Goal: Task Accomplishment & Management: Manage account settings

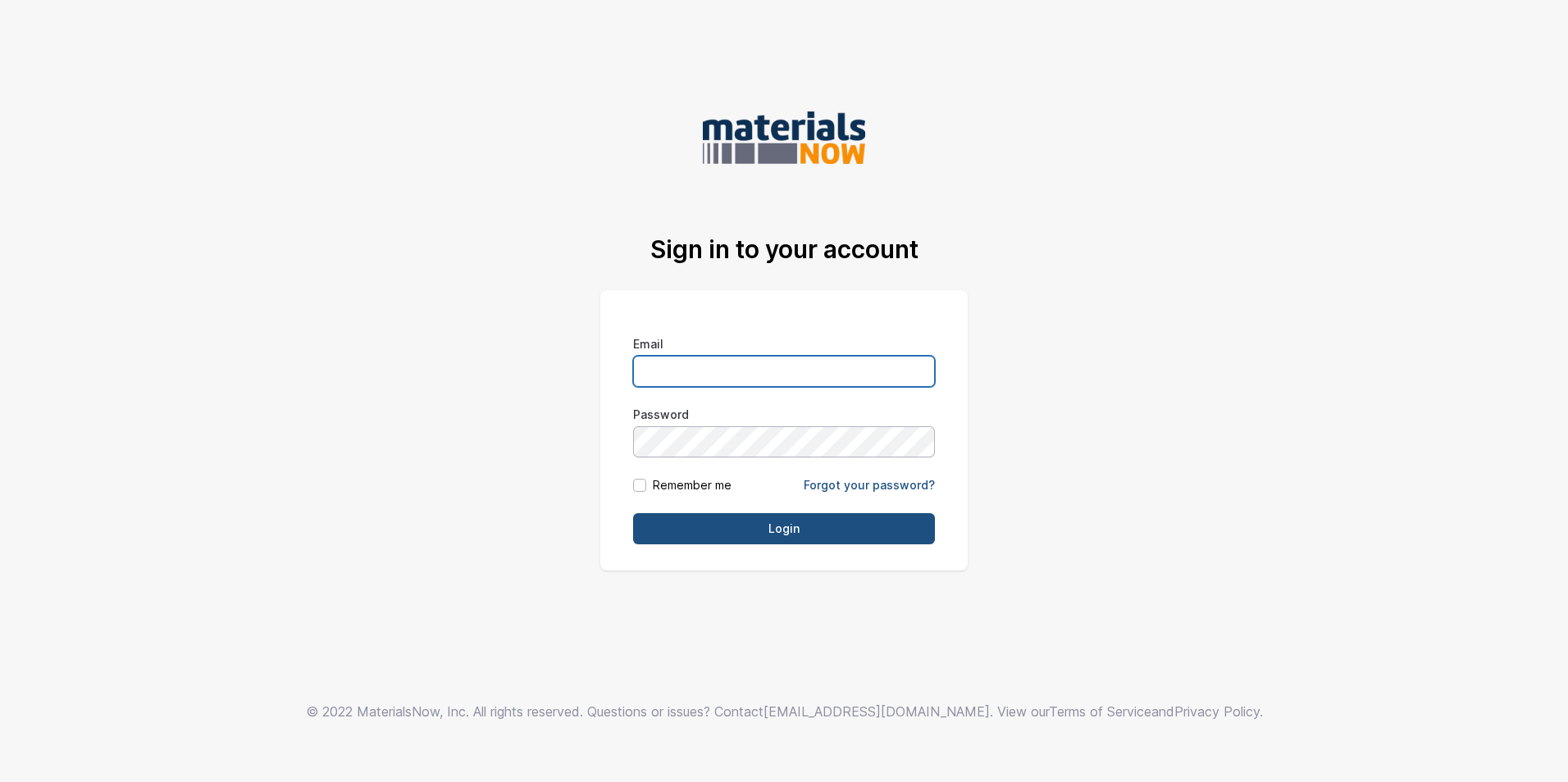
click at [721, 368] on input "Email" at bounding box center [784, 372] width 301 height 31
type input "[PERSON_NAME][EMAIL_ADDRESS][DOMAIN_NAME]"
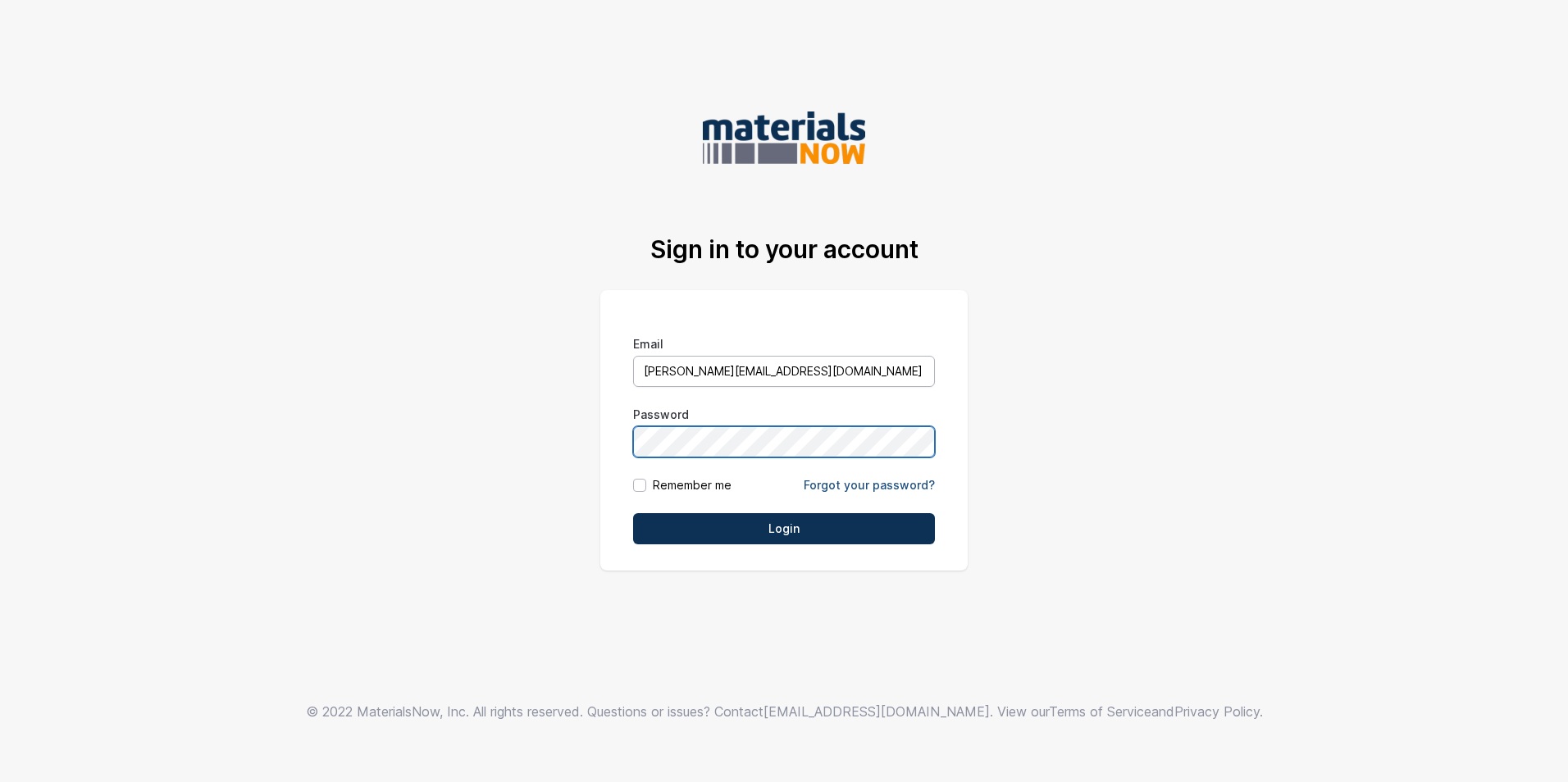
click at [633, 514] on input "Login" at bounding box center [784, 529] width 301 height 31
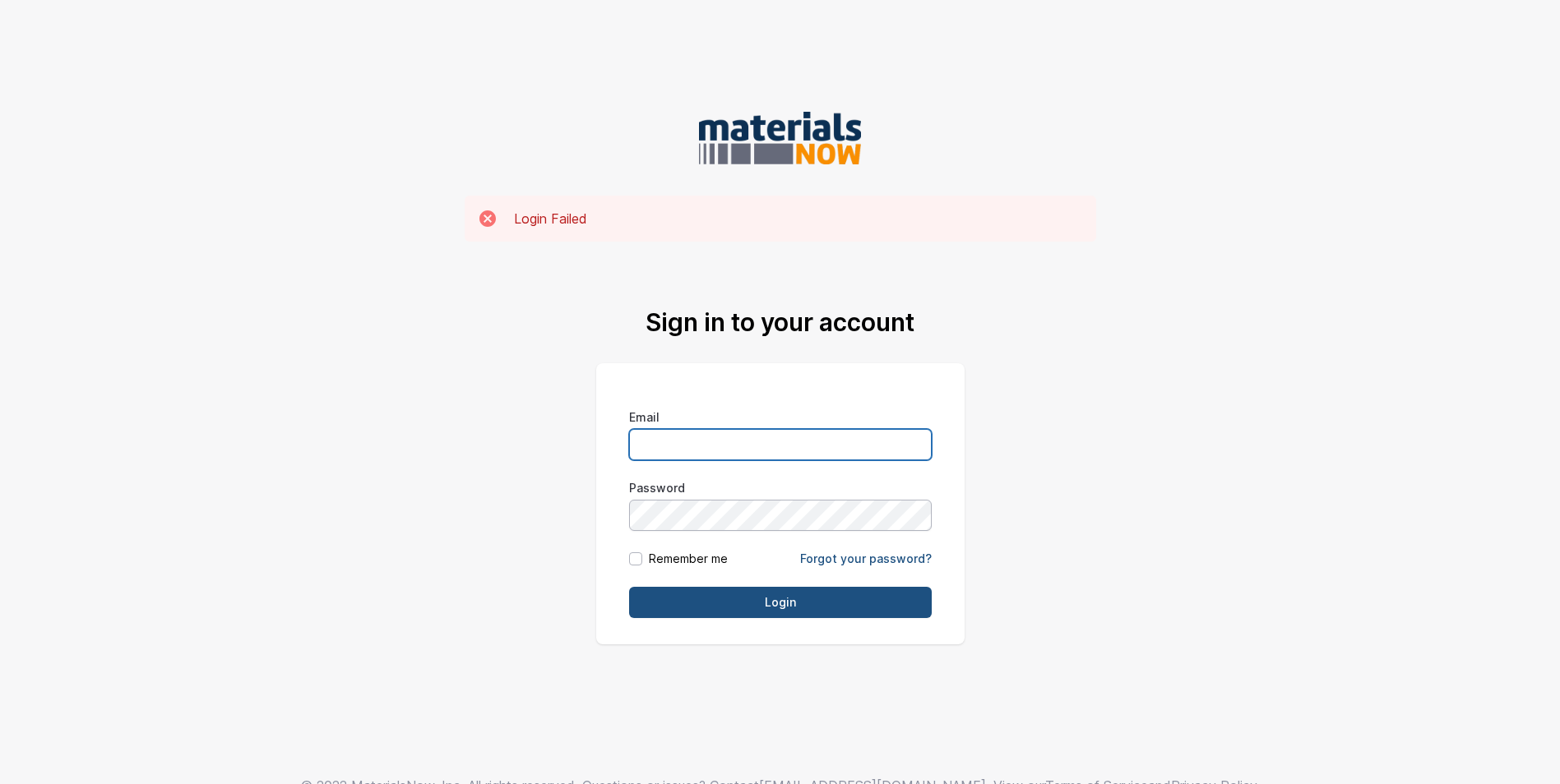
click at [682, 441] on input "Email" at bounding box center [780, 445] width 302 height 32
type input "[PERSON_NAME][EMAIL_ADDRESS][DOMAIN_NAME]"
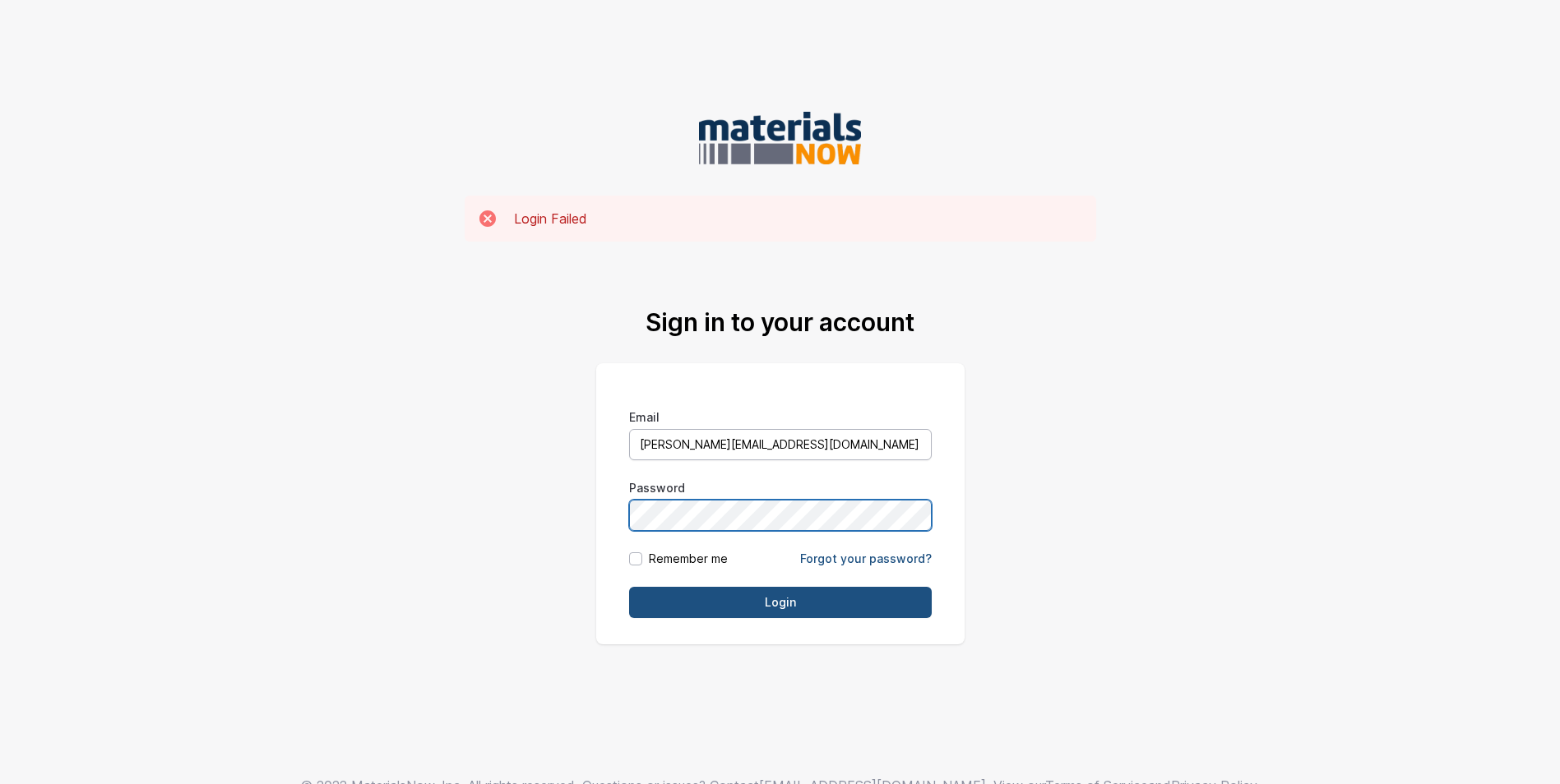
click at [629, 587] on input "Login" at bounding box center [780, 603] width 302 height 32
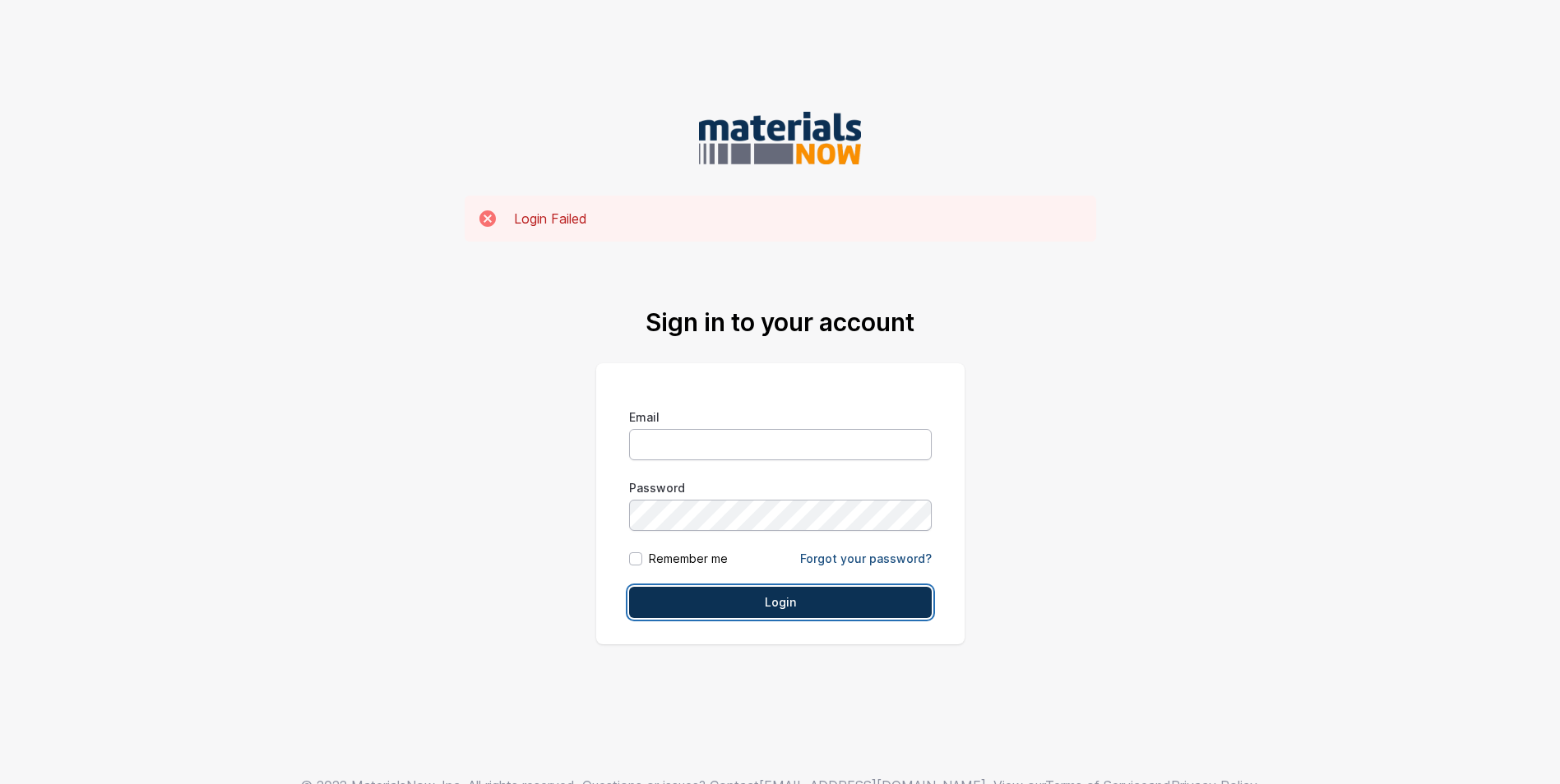
click at [752, 606] on input "Login" at bounding box center [780, 603] width 302 height 32
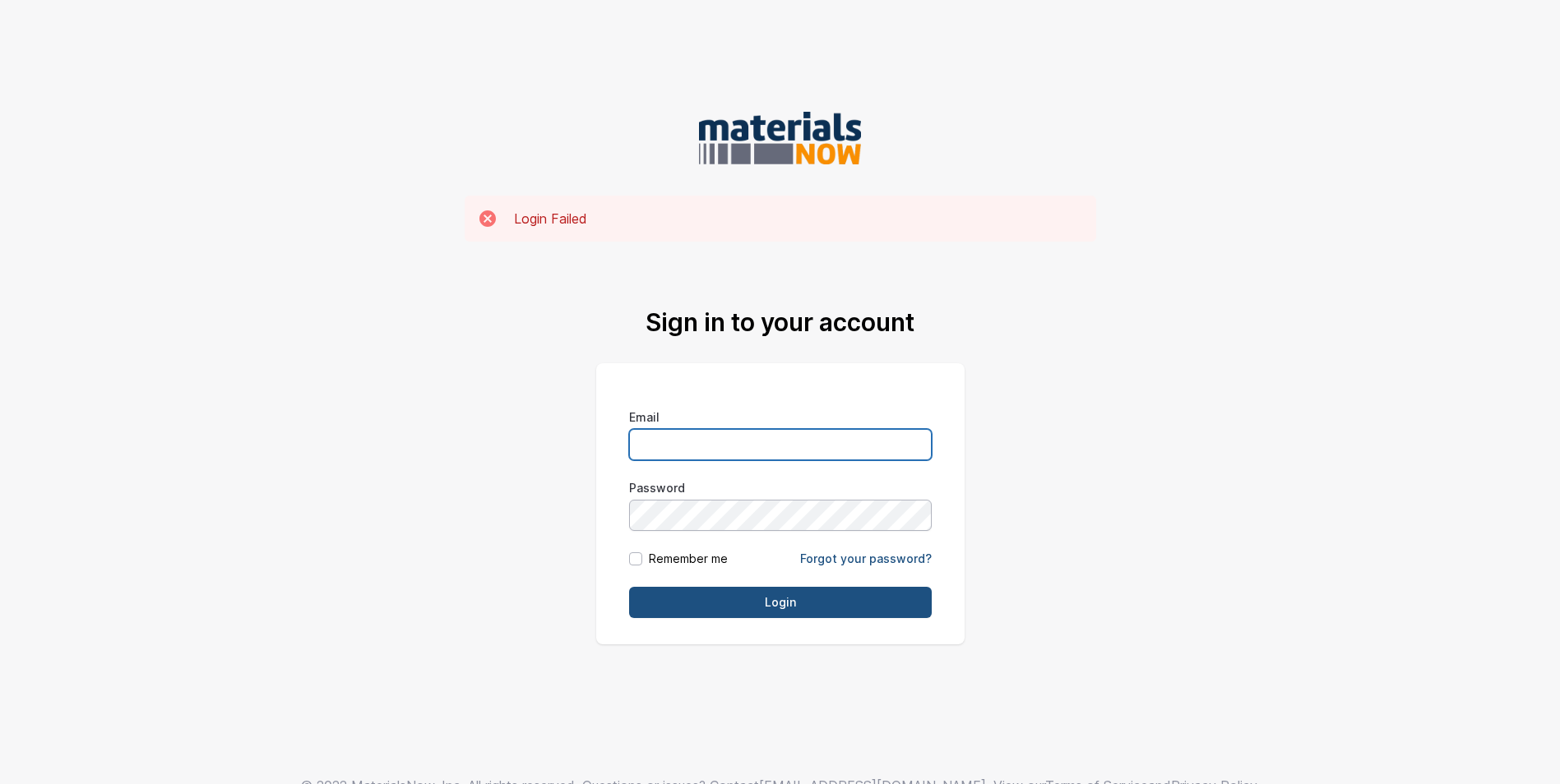
click at [648, 440] on input "Email" at bounding box center [780, 445] width 302 height 32
type input "[PERSON_NAME][EMAIL_ADDRESS][DOMAIN_NAME]"
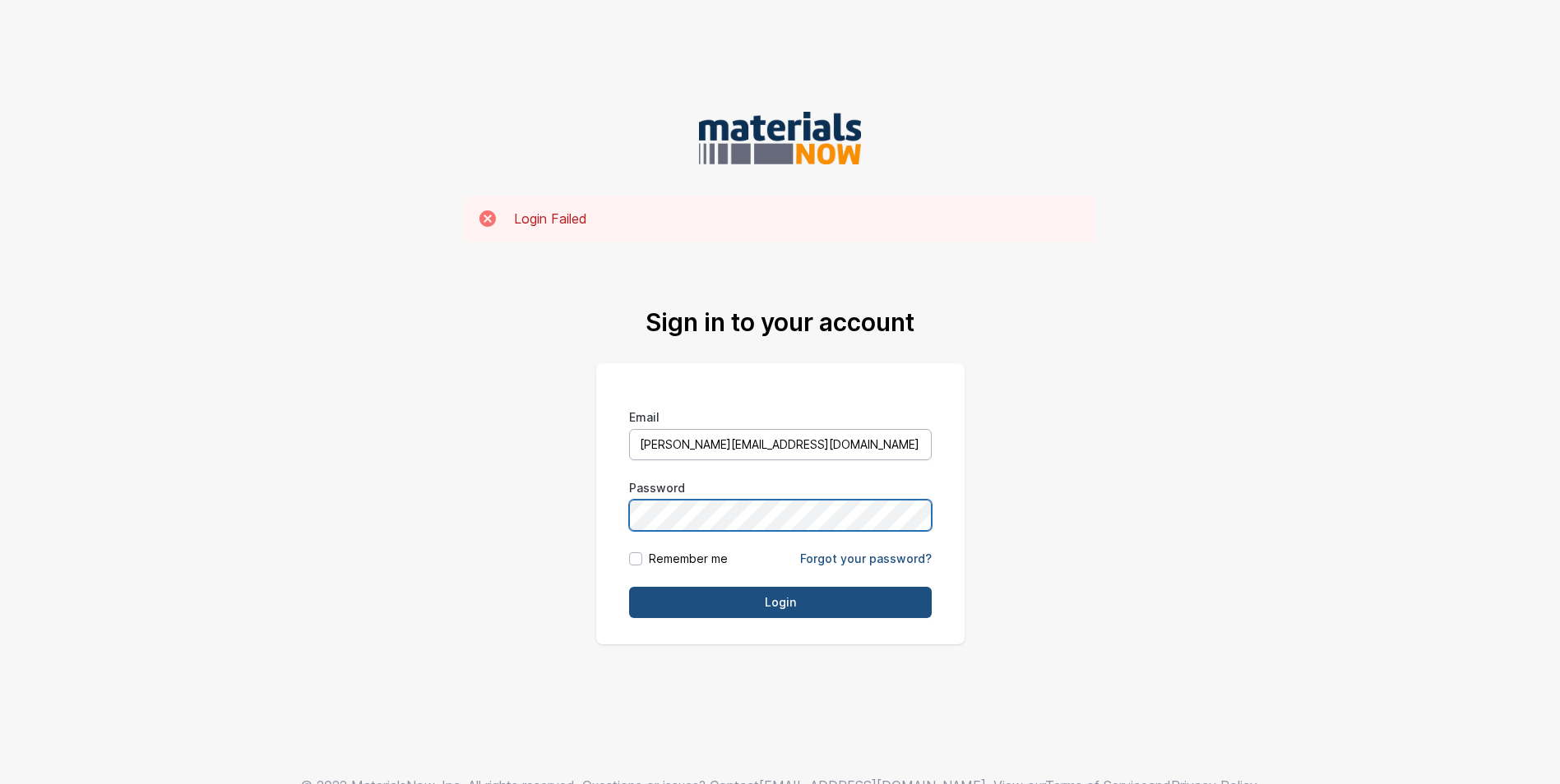
click at [629, 587] on input "Login" at bounding box center [780, 603] width 302 height 32
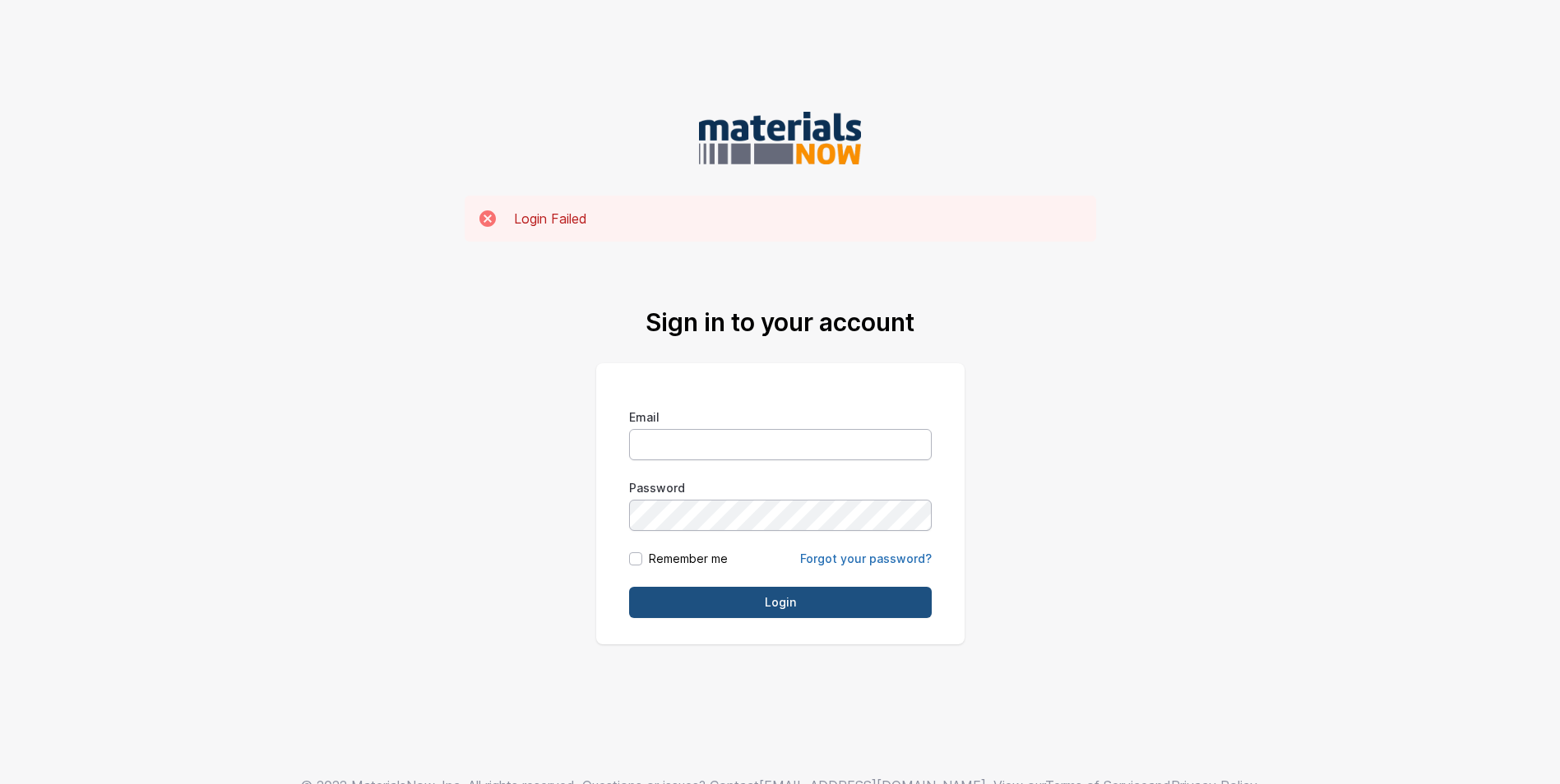
click at [825, 558] on link "Forgot your password?" at bounding box center [866, 558] width 132 height 14
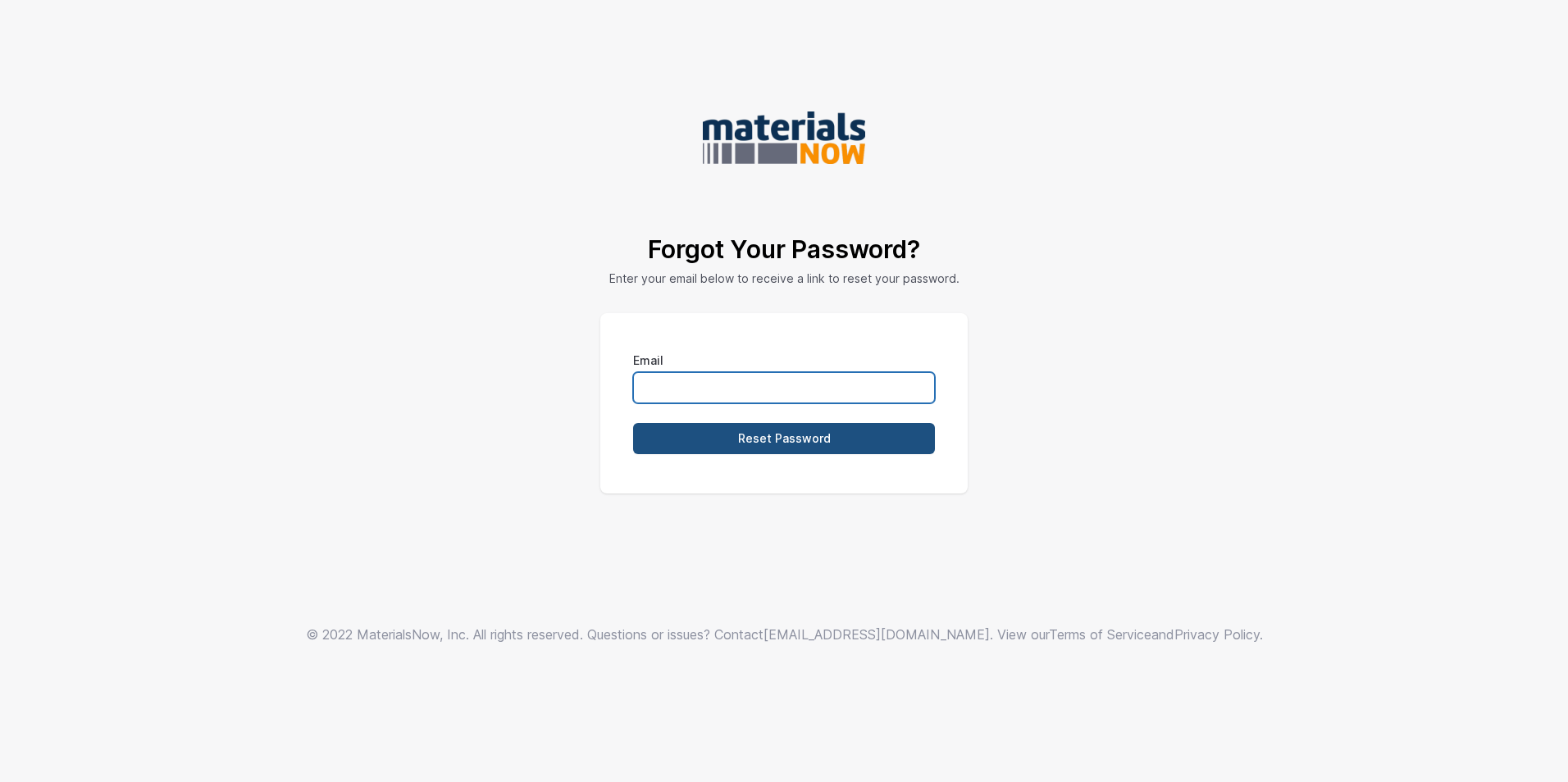
click at [690, 381] on input "Email" at bounding box center [784, 388] width 301 height 31
type input "[PERSON_NAME][EMAIL_ADDRESS][DOMAIN_NAME]"
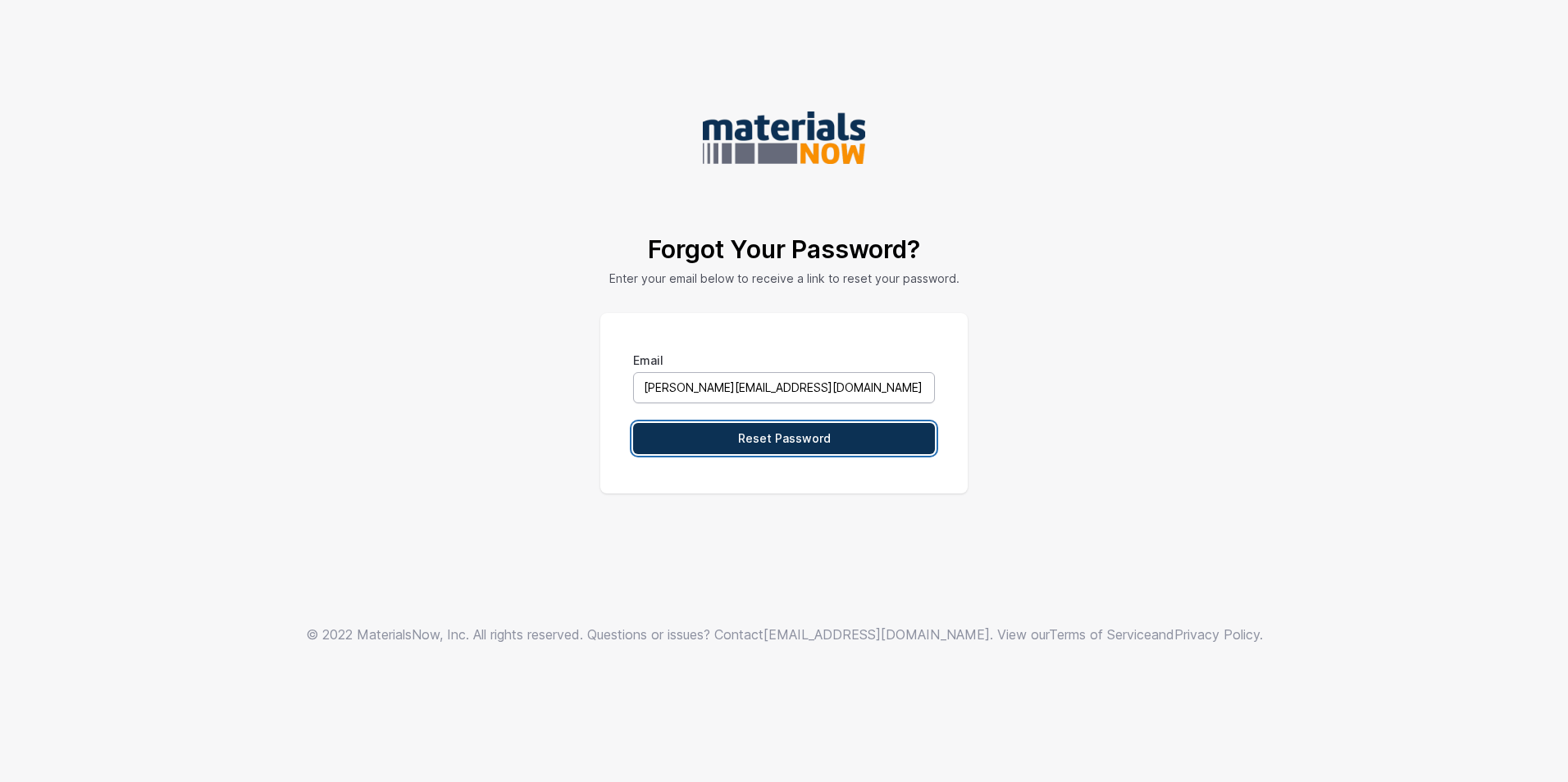
click at [697, 439] on input "Reset Password" at bounding box center [784, 438] width 301 height 31
